Goal: Navigation & Orientation: Go to known website

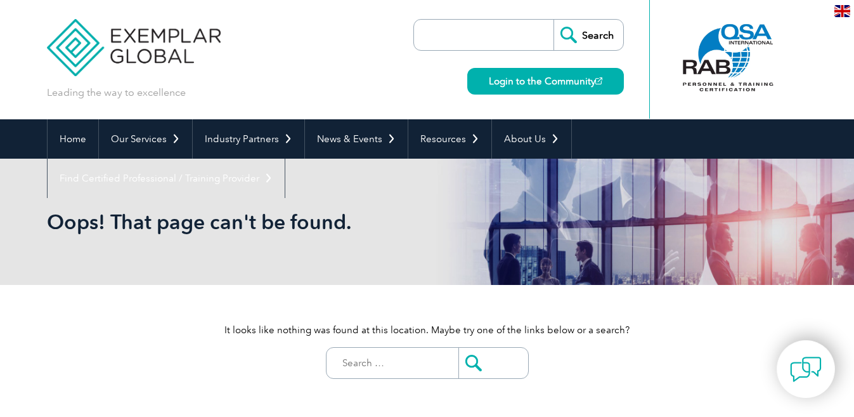
click at [843, 1] on div "en" at bounding box center [842, 10] width 23 height 21
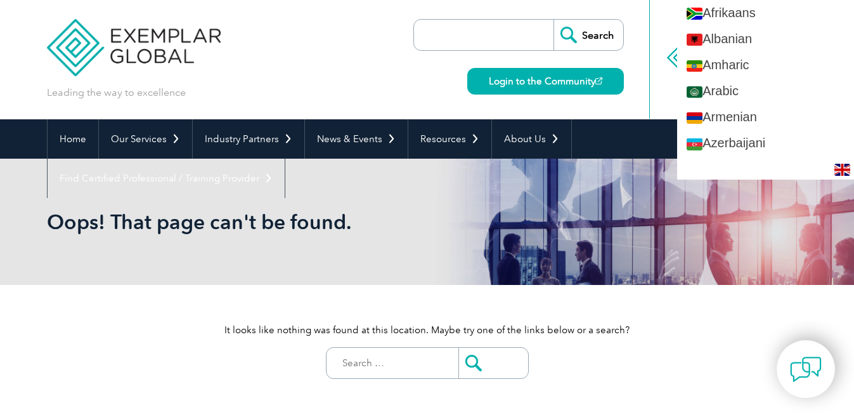
click at [301, 31] on div "Leading the way to excellence Search" at bounding box center [427, 59] width 761 height 119
